Goal: Transaction & Acquisition: Purchase product/service

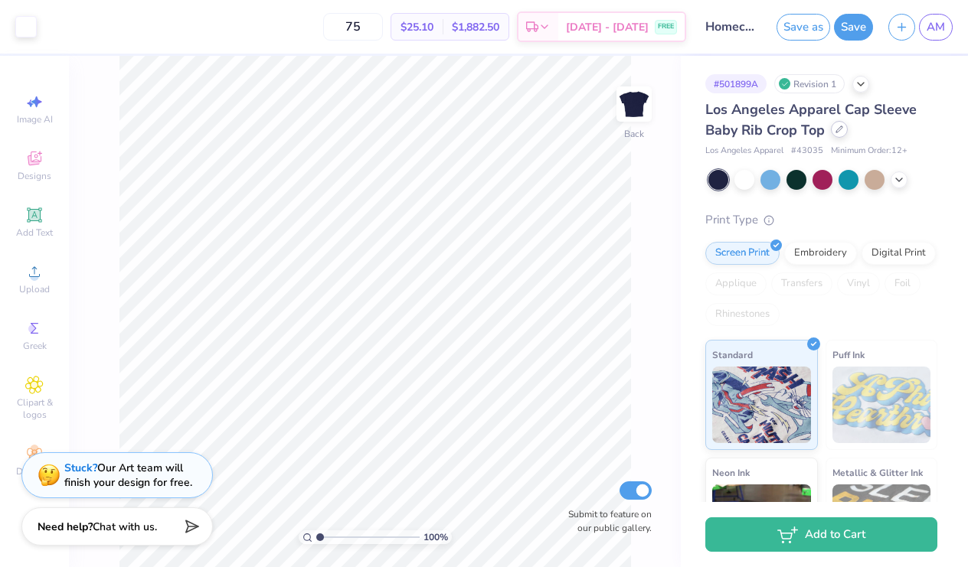
click at [842, 131] on icon at bounding box center [839, 130] width 8 height 8
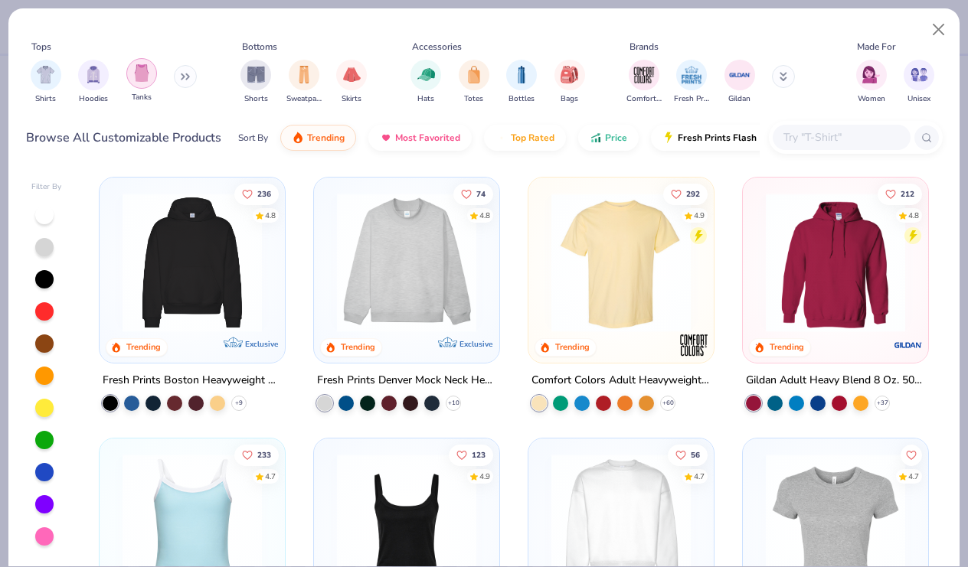
click at [149, 74] on div "filter for Tanks" at bounding box center [141, 73] width 31 height 31
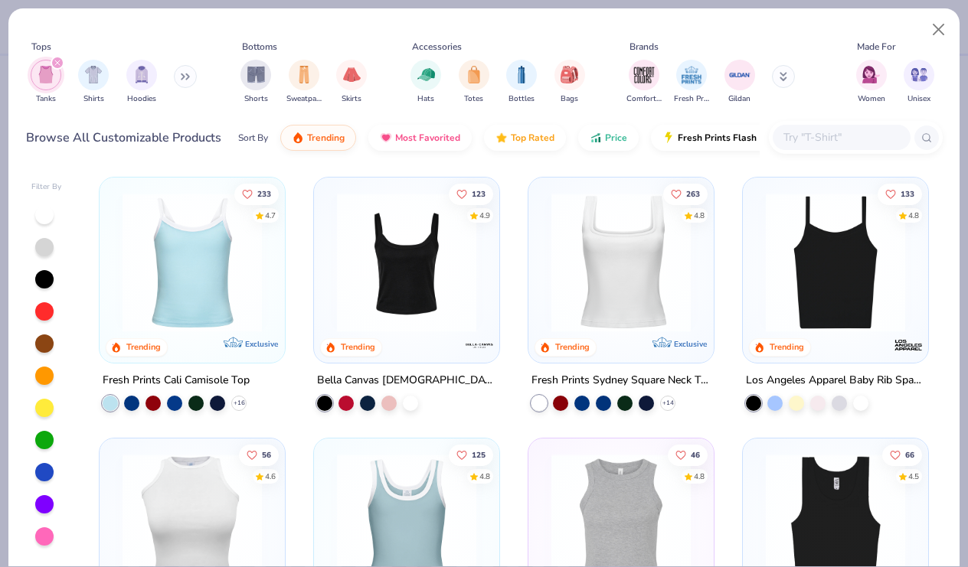
click at [227, 303] on img at bounding box center [192, 262] width 155 height 139
